Goal: Information Seeking & Learning: Learn about a topic

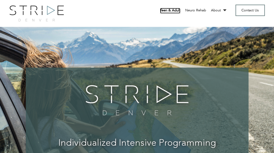
click at [171, 10] on link "Teen & Adult" at bounding box center [170, 11] width 20 height 6
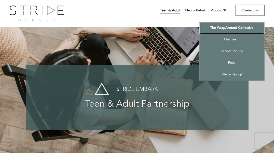
click at [223, 28] on link "The WrapAround Collective" at bounding box center [231, 28] width 65 height 12
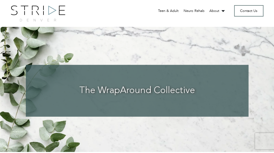
drag, startPoint x: 276, startPoint y: 9, endPoint x: 278, endPoint y: -4, distance: 13.2
click at [37, 8] on img at bounding box center [38, 13] width 54 height 16
